Goal: Task Accomplishment & Management: Manage account settings

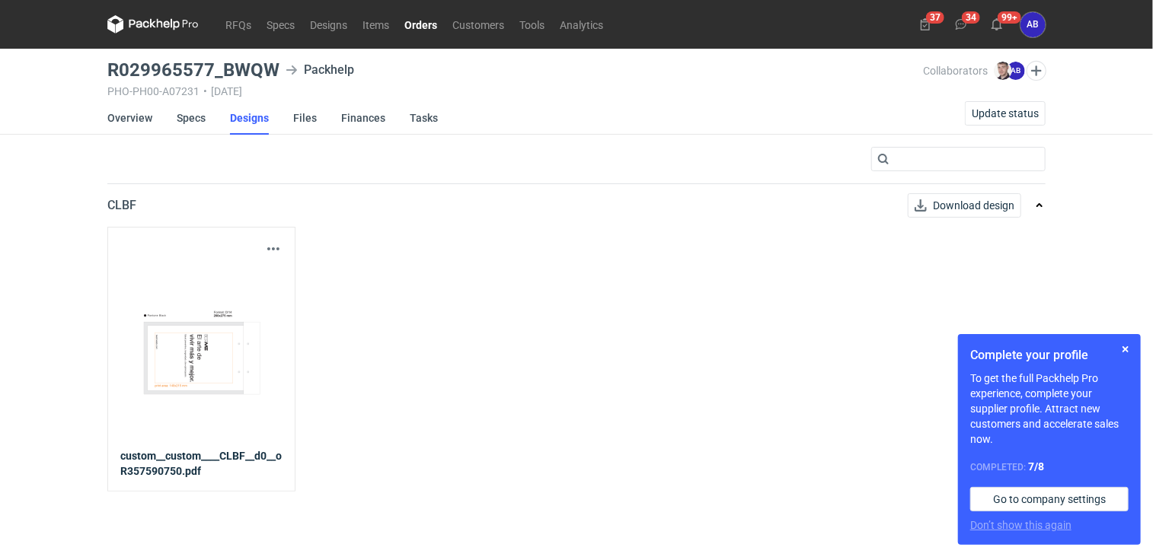
click at [419, 24] on link "Orders" at bounding box center [421, 24] width 48 height 18
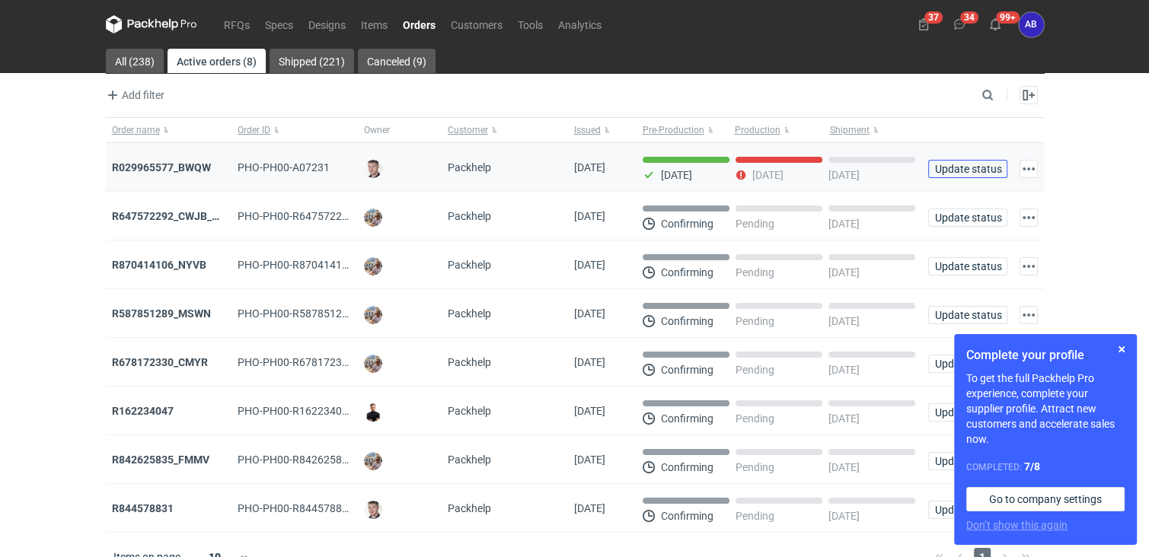
click at [972, 173] on span "Update status" at bounding box center [967, 169] width 65 height 11
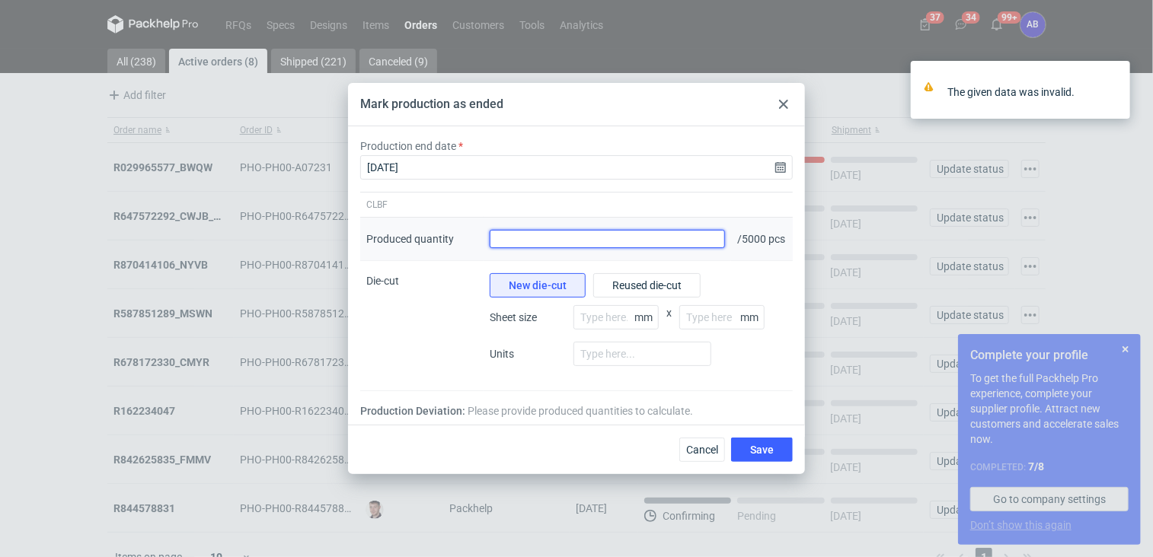
click at [615, 244] on input "Produced quantity" at bounding box center [607, 239] width 235 height 18
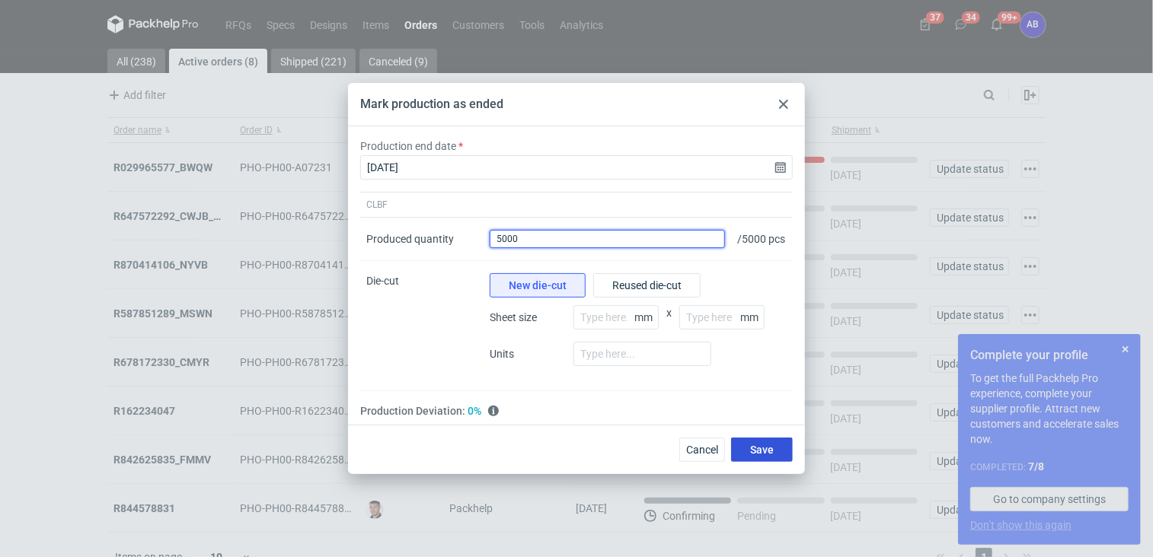
type input "5000"
click at [775, 458] on button "Save" at bounding box center [762, 450] width 62 height 24
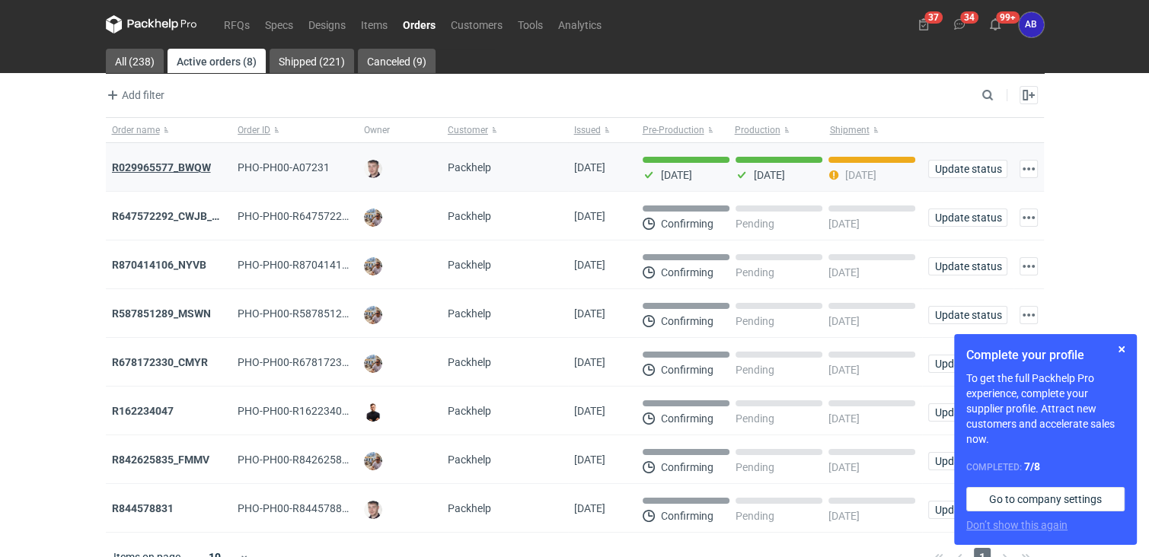
click at [201, 168] on strong "R029965577_BWQW" at bounding box center [161, 167] width 99 height 12
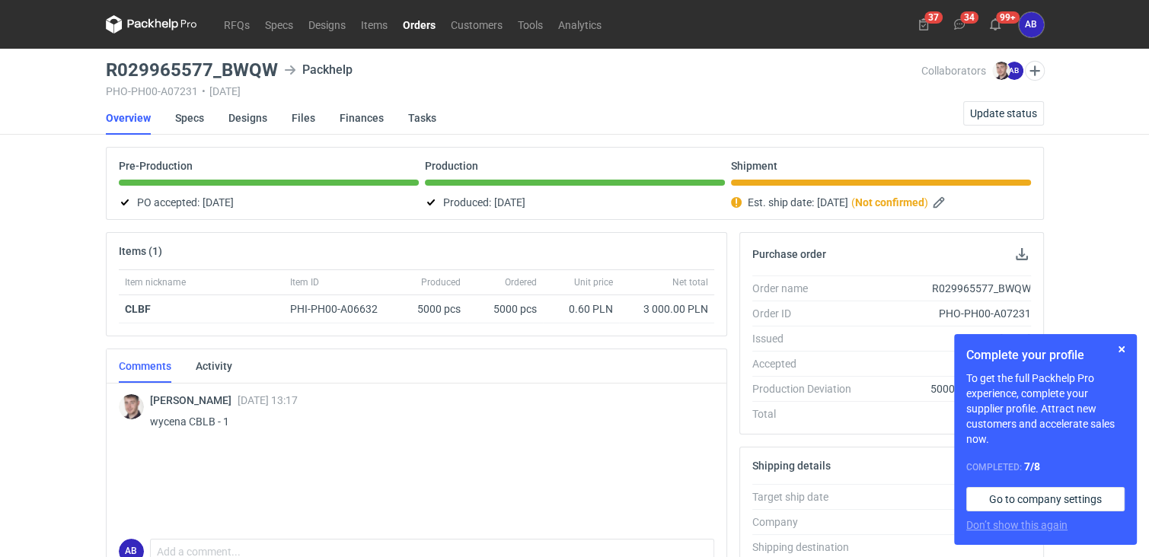
scroll to position [416, 0]
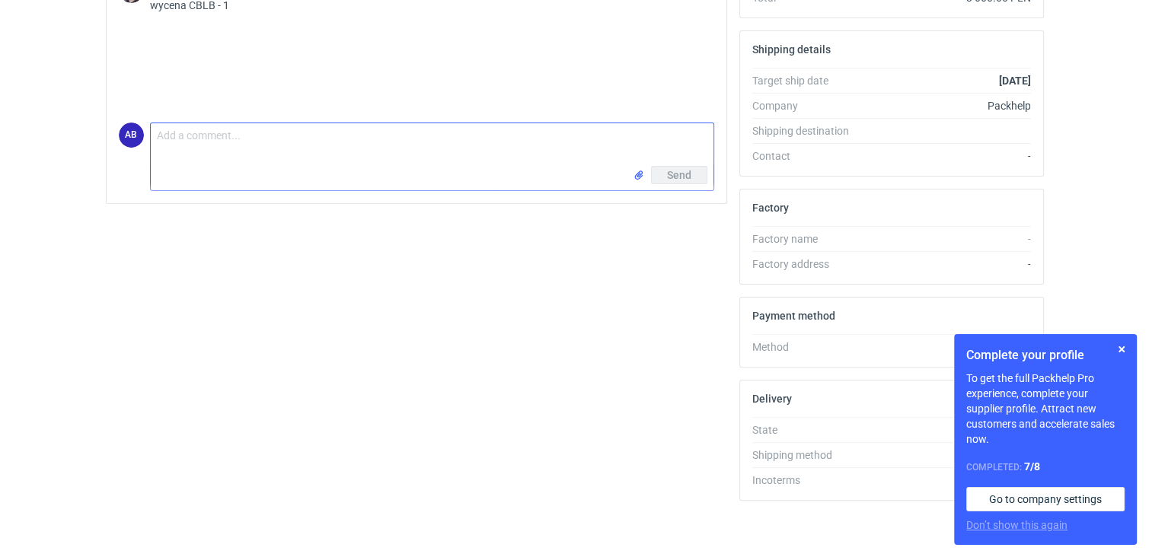
click at [196, 136] on textarea "Comment message" at bounding box center [432, 144] width 563 height 43
type textarea "Dzień dobry ,praca gotowa -można zlecać odbiór .Miłego dnia ;-)"
click at [684, 174] on span "Send" at bounding box center [679, 175] width 24 height 11
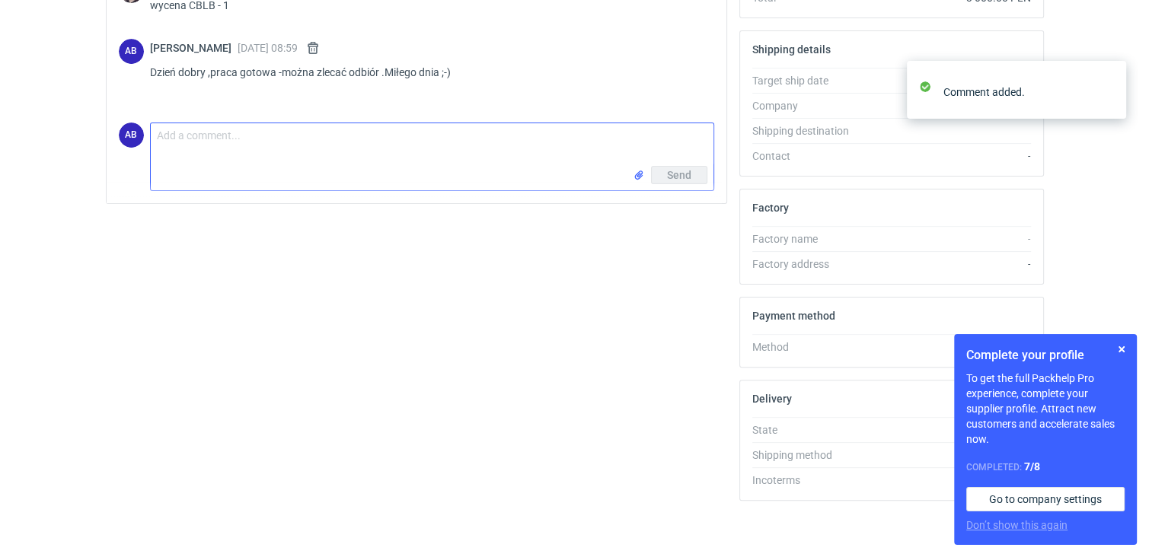
scroll to position [0, 0]
